Goal: Transaction & Acquisition: Subscribe to service/newsletter

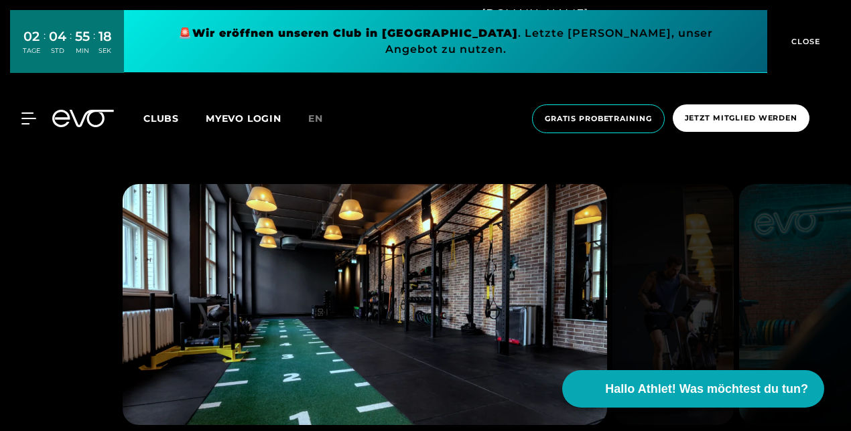
scroll to position [1072, 0]
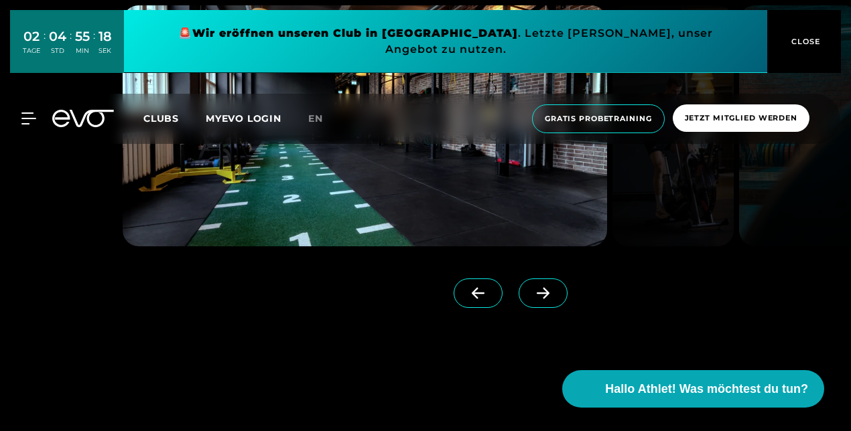
click at [531, 291] on icon at bounding box center [542, 293] width 23 height 12
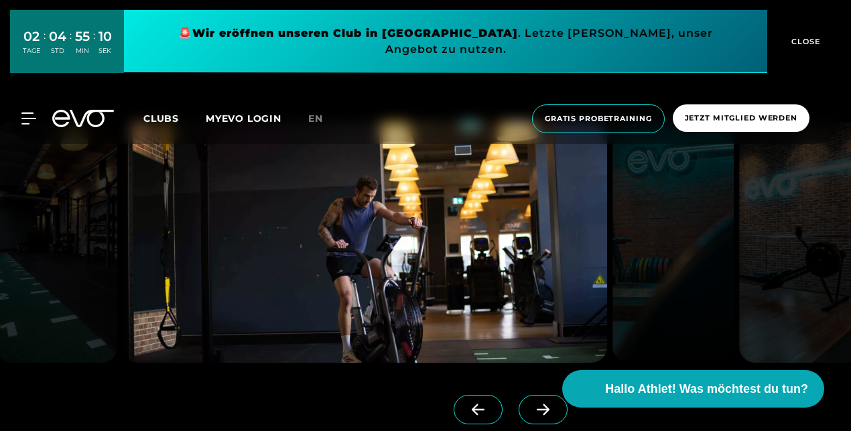
scroll to position [945, 0]
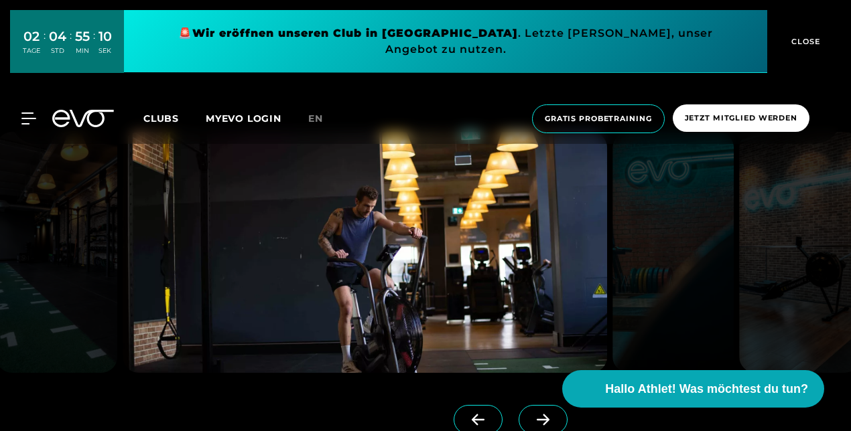
click at [537, 419] on icon at bounding box center [543, 420] width 13 height 11
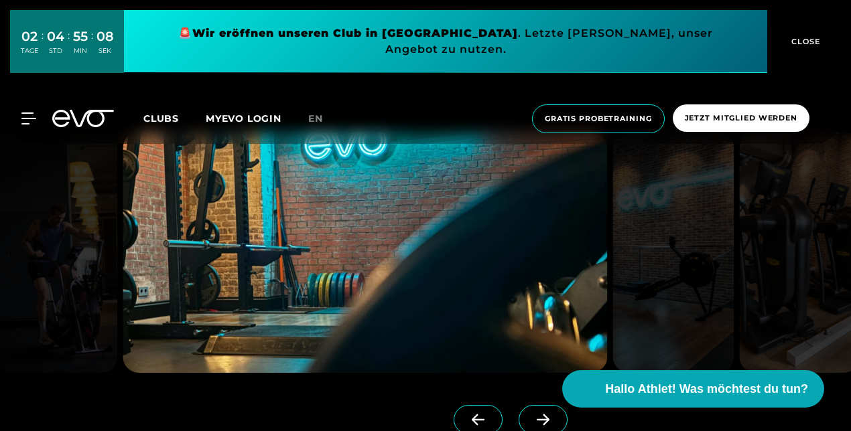
click at [531, 416] on icon at bounding box center [542, 420] width 23 height 12
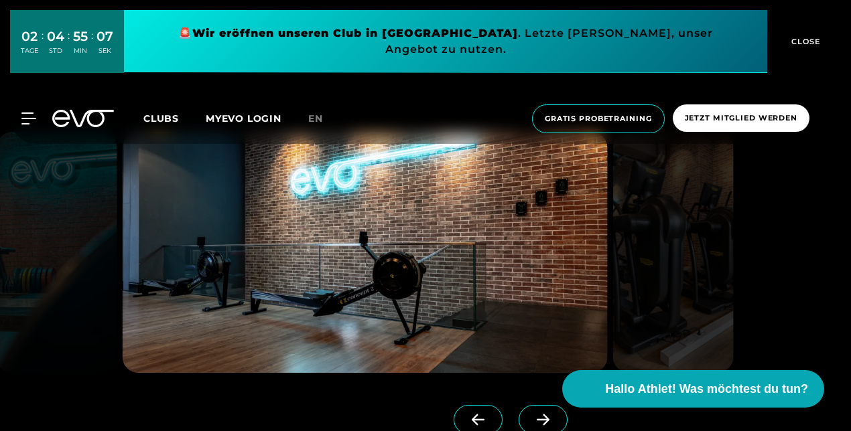
click at [518, 411] on span at bounding box center [542, 419] width 49 height 29
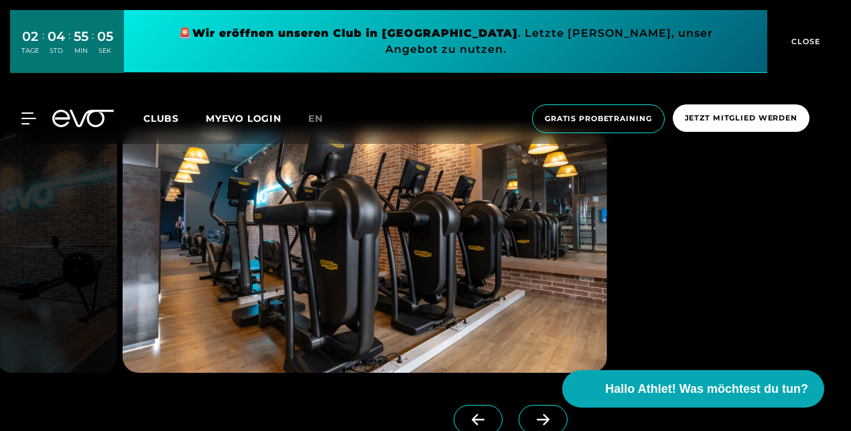
click at [520, 410] on span at bounding box center [542, 419] width 49 height 29
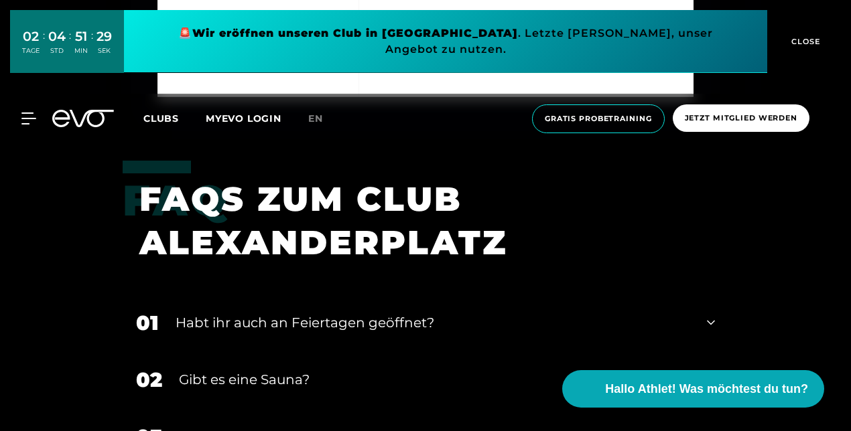
scroll to position [4339, 0]
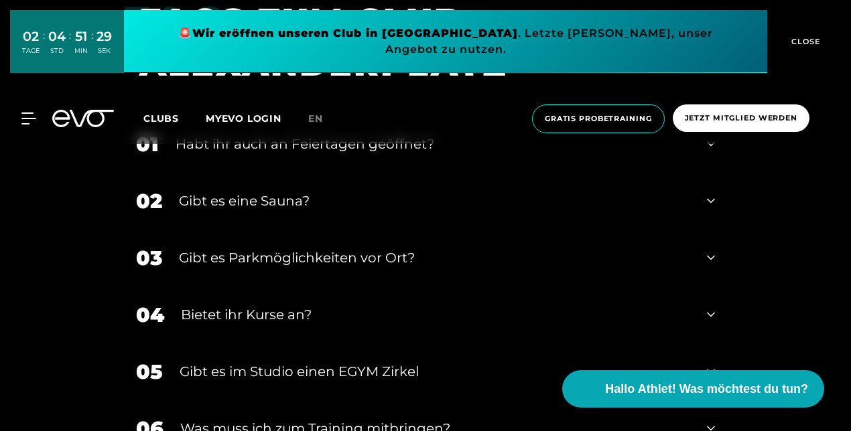
click at [712, 199] on icon at bounding box center [711, 201] width 8 height 16
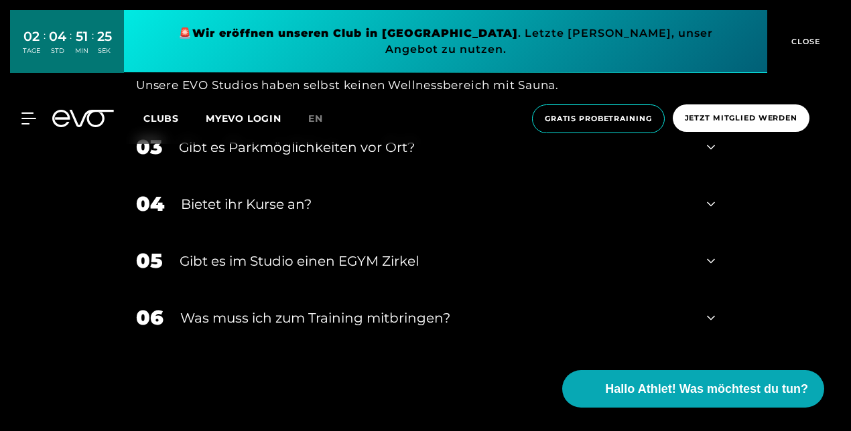
scroll to position [4517, 0]
click at [696, 196] on div "04 Bietet ihr [DEMOGRAPHIC_DATA]?" at bounding box center [426, 203] width 606 height 57
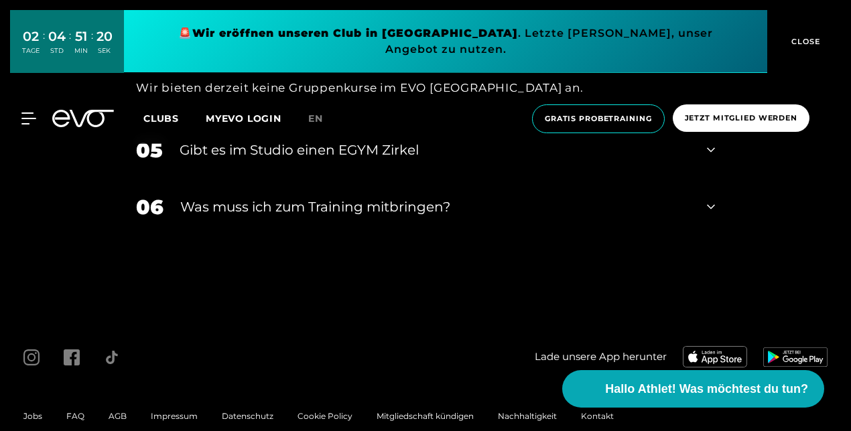
scroll to position [4696, 0]
click at [709, 147] on icon at bounding box center [711, 149] width 8 height 16
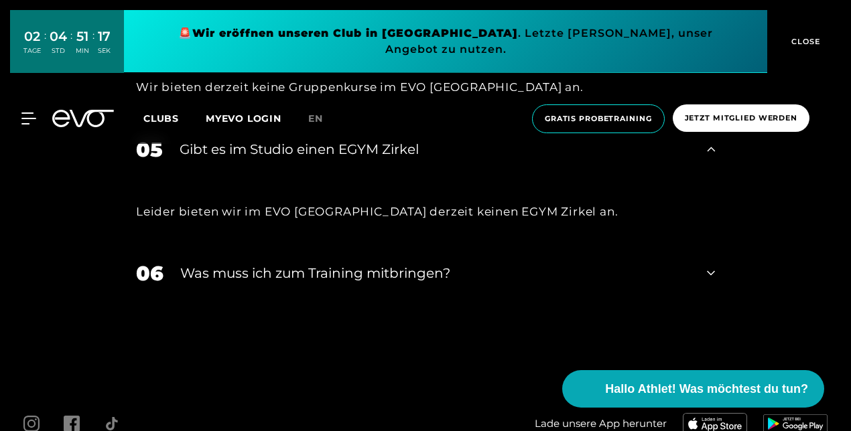
click at [707, 265] on icon at bounding box center [711, 273] width 8 height 16
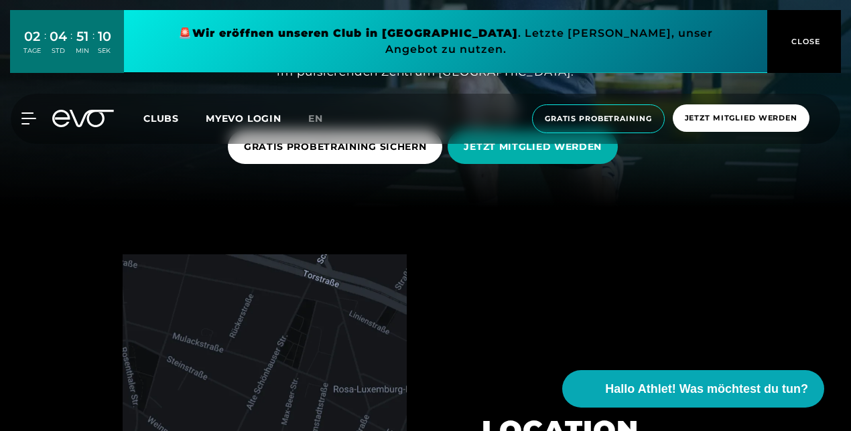
scroll to position [0, 0]
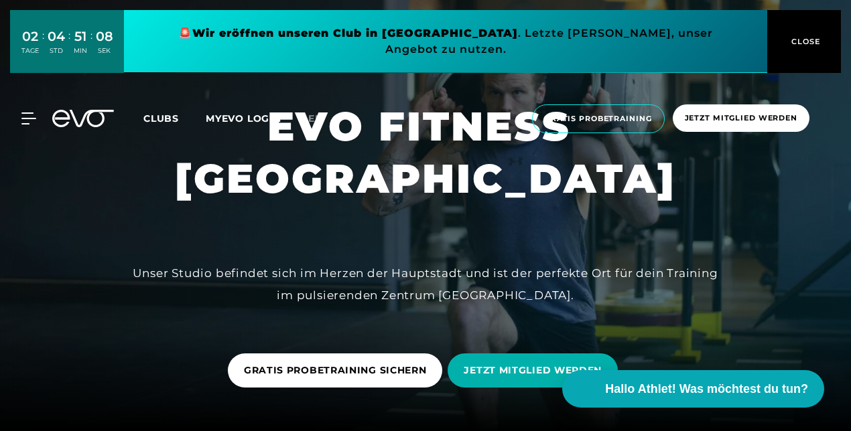
click at [23, 113] on icon at bounding box center [28, 118] width 14 height 11
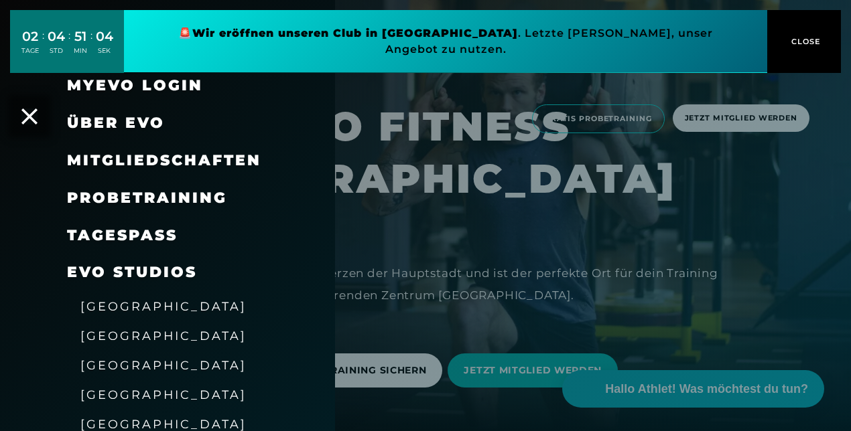
click at [107, 338] on span "[GEOGRAPHIC_DATA]" at bounding box center [163, 336] width 166 height 14
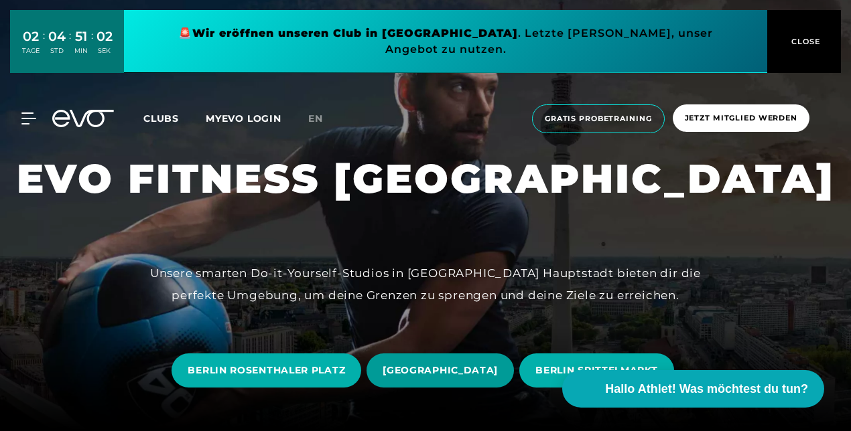
click at [422, 368] on span "[GEOGRAPHIC_DATA]" at bounding box center [439, 371] width 115 height 14
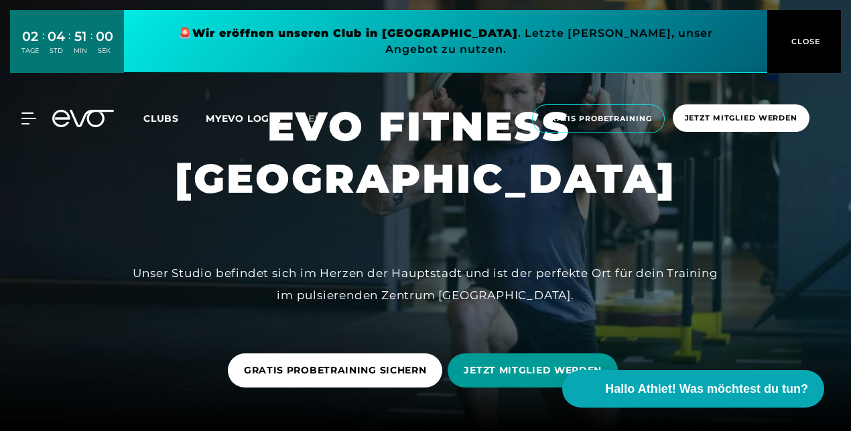
click at [519, 370] on span "JETZT MITGLIED WERDEN" at bounding box center [533, 371] width 138 height 14
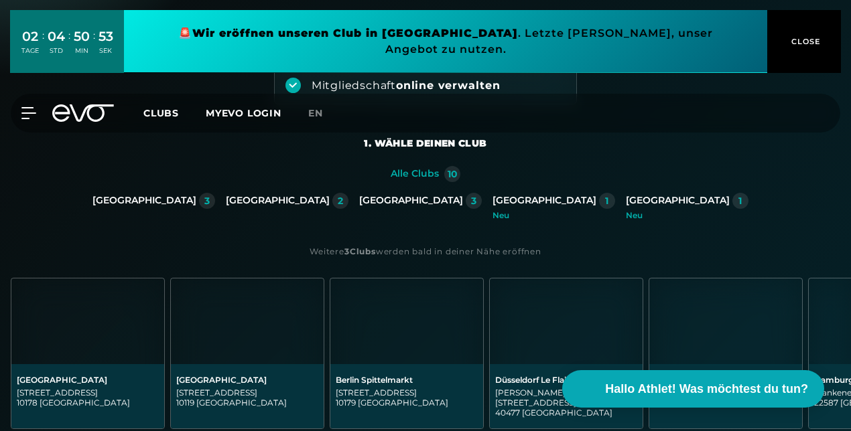
scroll to position [357, 0]
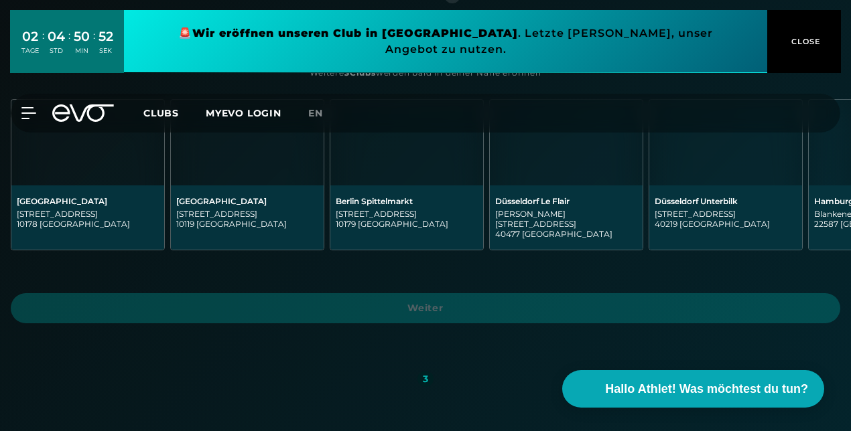
click at [88, 173] on img at bounding box center [87, 143] width 153 height 86
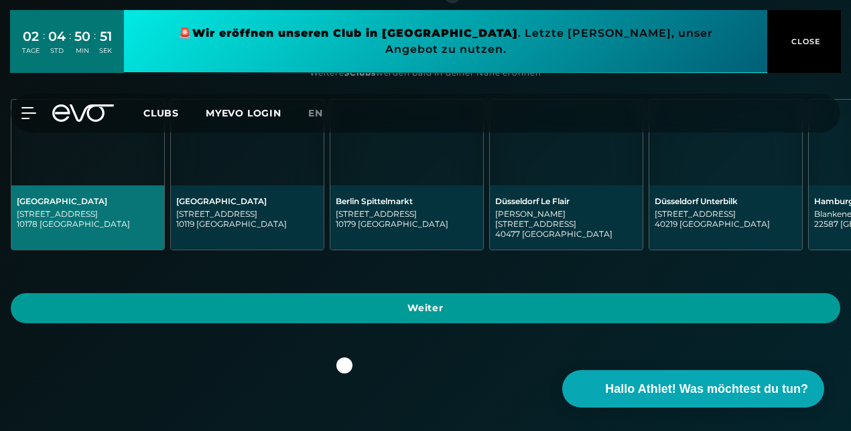
click at [403, 301] on span "Weiter" at bounding box center [425, 308] width 797 height 14
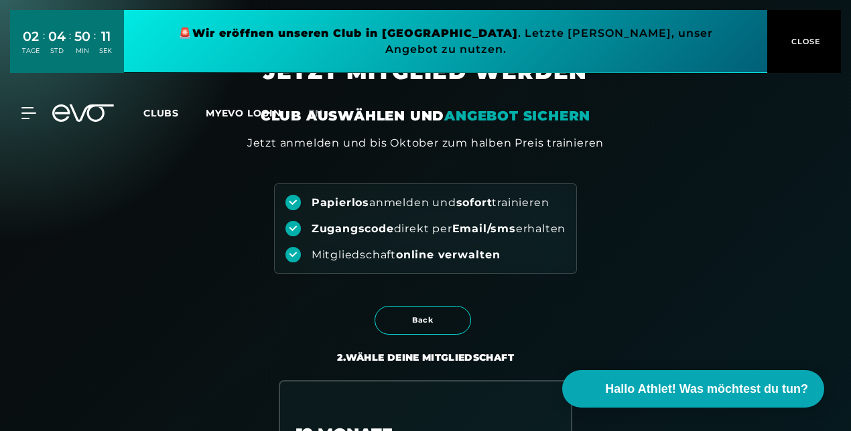
scroll to position [0, 0]
